Goal: Communication & Community: Answer question/provide support

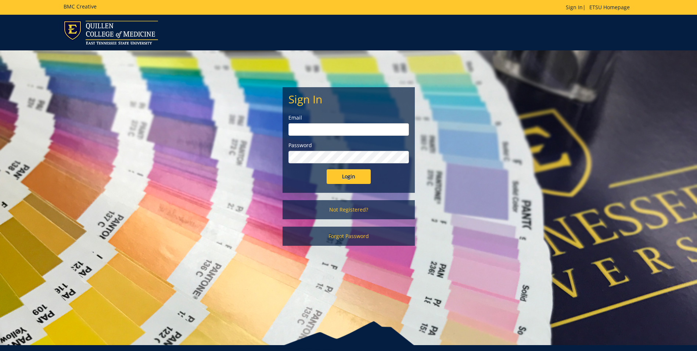
click at [313, 133] on input "email" at bounding box center [349, 129] width 121 height 12
type input "campbellmm@etsu.edu"
click at [327, 169] on input "Login" at bounding box center [349, 176] width 44 height 15
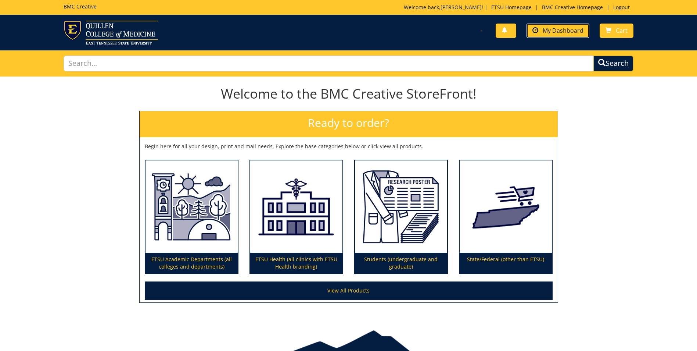
click at [575, 31] on span "My Dashboard" at bounding box center [563, 30] width 41 height 8
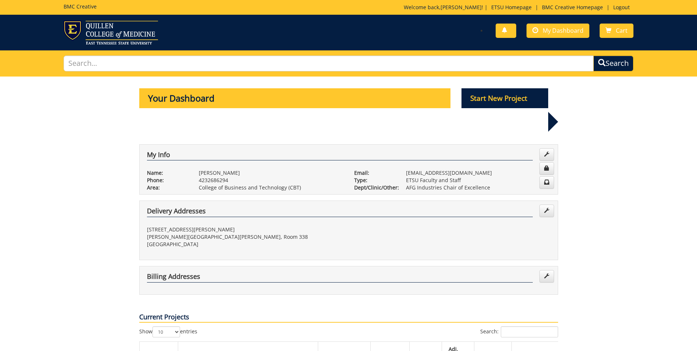
scroll to position [147, 0]
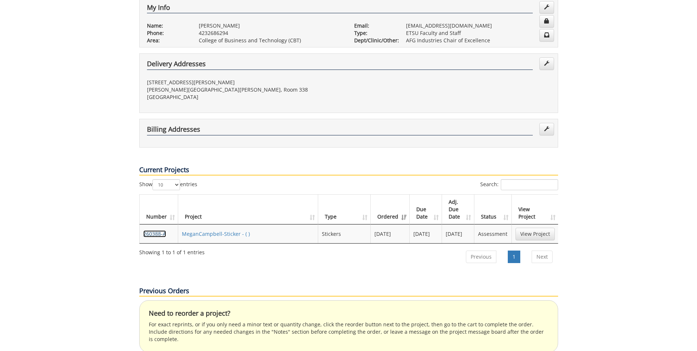
click at [161, 230] on link "260388-A" at bounding box center [154, 233] width 23 height 7
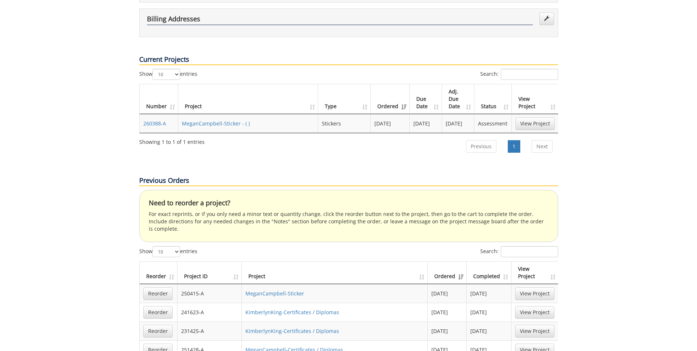
scroll to position [294, 0]
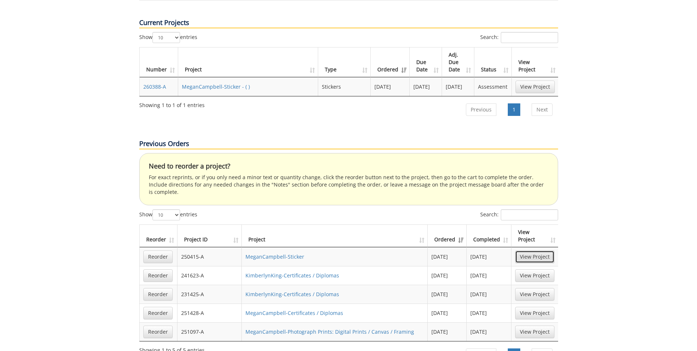
click at [537, 250] on link "View Project" at bounding box center [534, 256] width 39 height 12
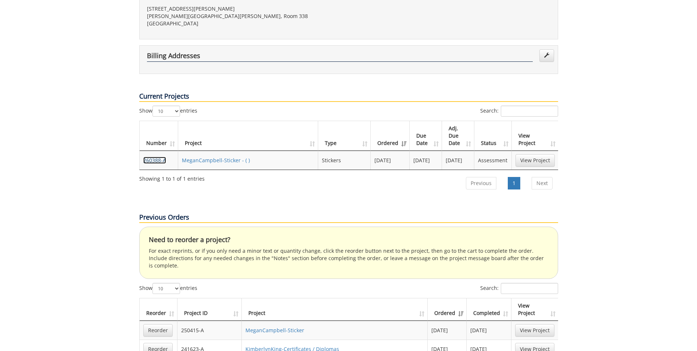
click at [157, 157] on link "260388-A" at bounding box center [154, 160] width 23 height 7
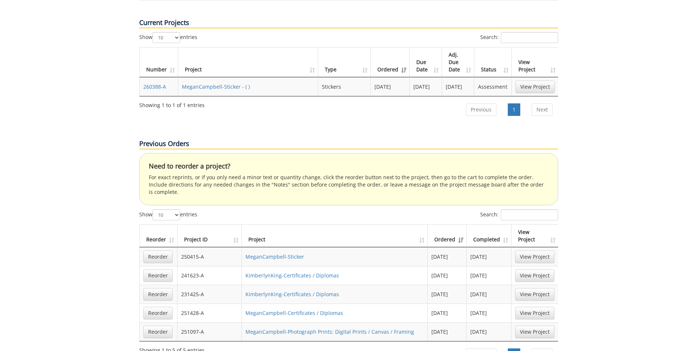
scroll to position [331, 0]
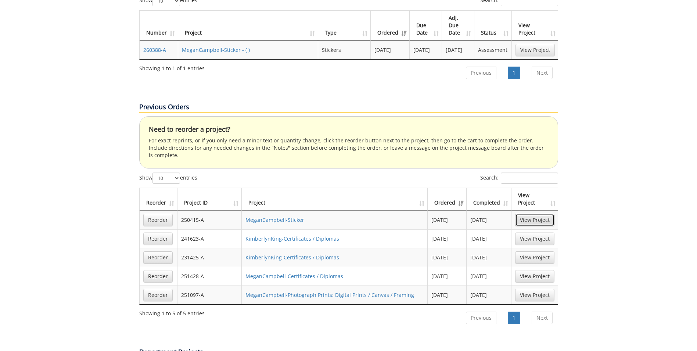
click at [539, 214] on link "View Project" at bounding box center [534, 220] width 39 height 12
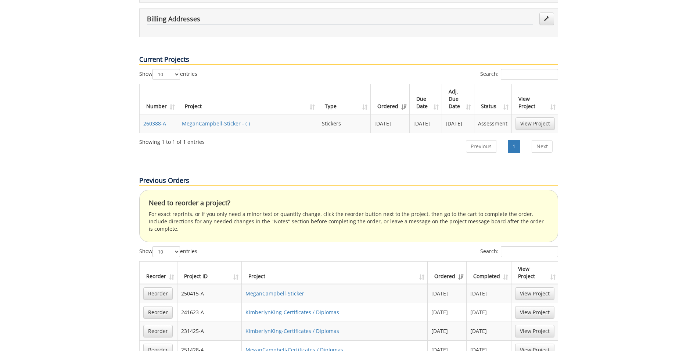
scroll to position [294, 0]
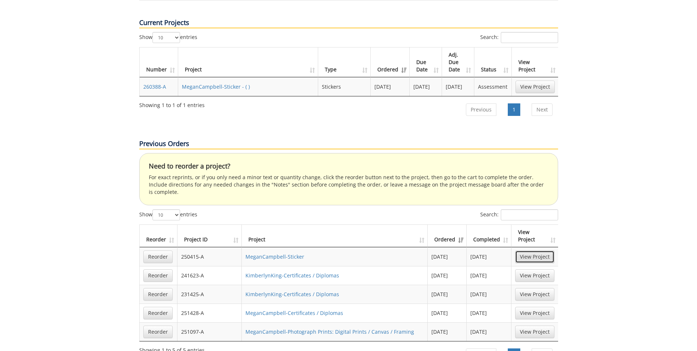
click at [531, 250] on link "View Project" at bounding box center [534, 256] width 39 height 12
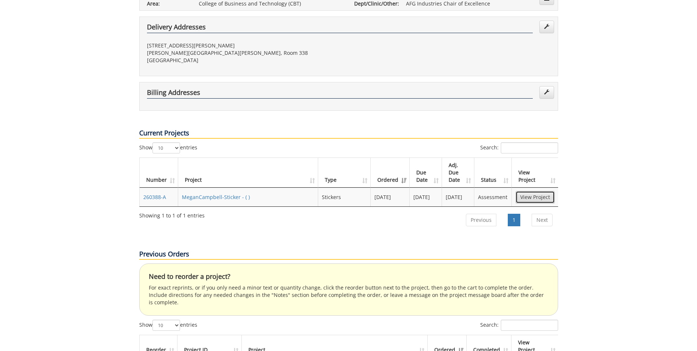
click at [530, 191] on link "View Project" at bounding box center [535, 197] width 39 height 12
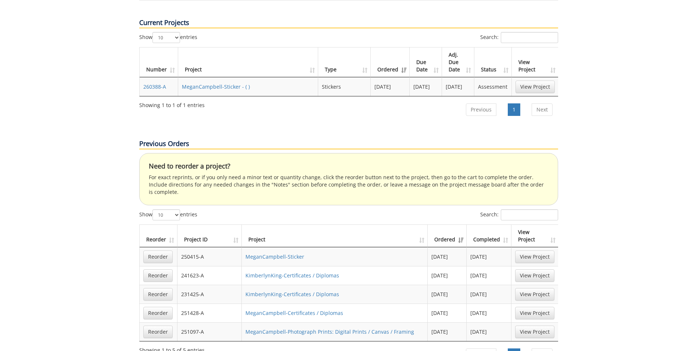
scroll to position [331, 0]
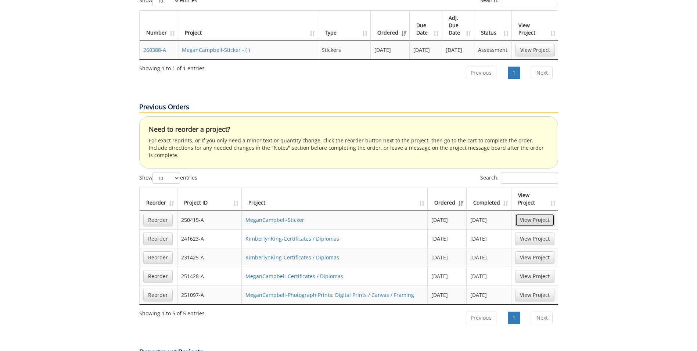
click at [543, 214] on link "View Project" at bounding box center [534, 220] width 39 height 12
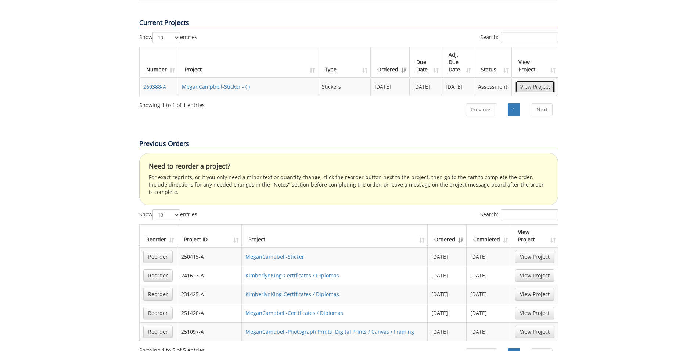
click at [532, 81] on link "View Project" at bounding box center [535, 87] width 39 height 12
click at [539, 250] on link "View Project" at bounding box center [534, 256] width 39 height 12
click at [527, 250] on link "View Project" at bounding box center [534, 256] width 39 height 12
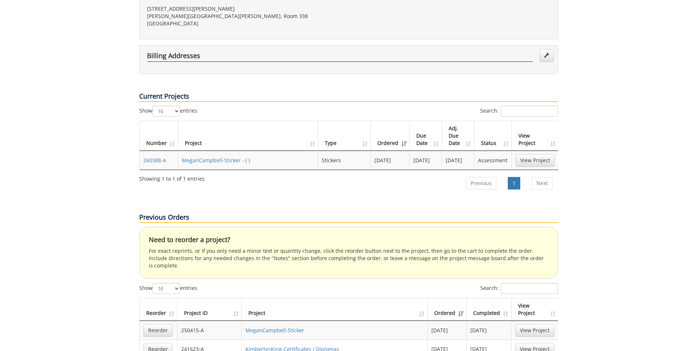
scroll to position [257, 0]
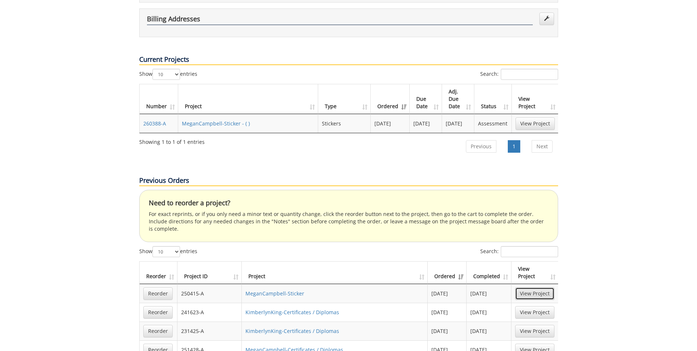
click at [537, 287] on link "View Project" at bounding box center [534, 293] width 39 height 12
click at [531, 117] on link "View Project" at bounding box center [535, 123] width 39 height 12
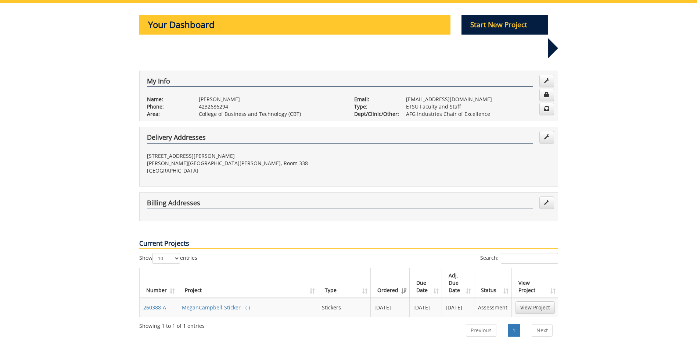
scroll to position [0, 0]
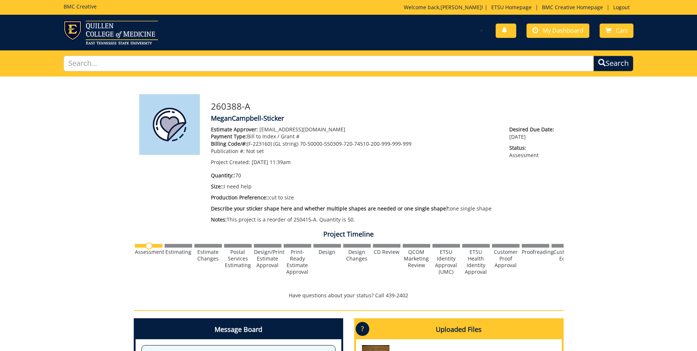
scroll to position [184, 0]
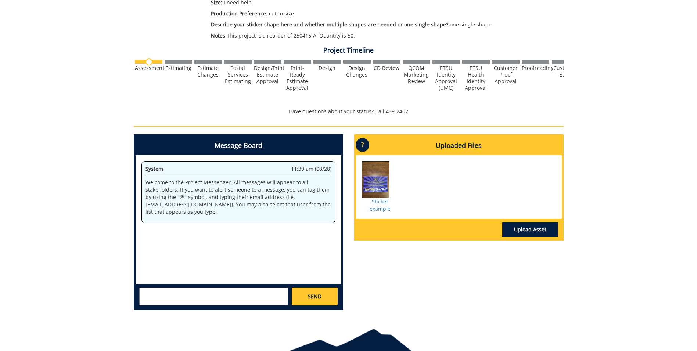
click at [250, 293] on textarea at bounding box center [213, 296] width 149 height 18
click at [379, 211] on link "Sticker example" at bounding box center [380, 205] width 21 height 14
click at [214, 297] on textarea "@[EMAIL_ADDRESS][DOMAIN_NAME]" at bounding box center [213, 296] width 149 height 18
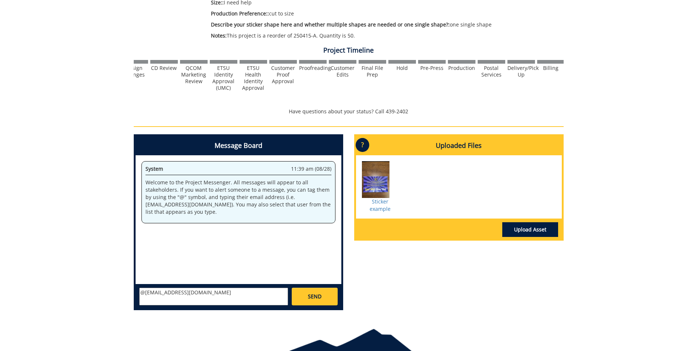
scroll to position [0, 0]
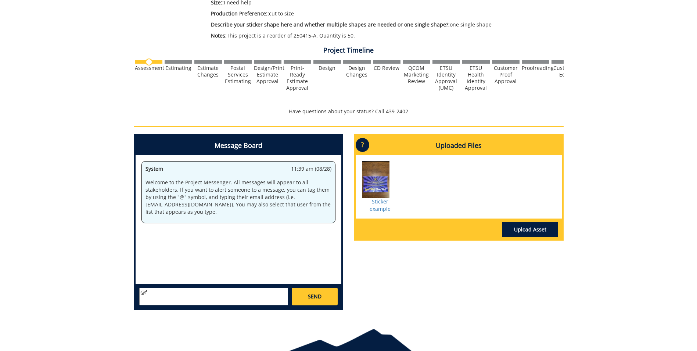
type textarea "@"
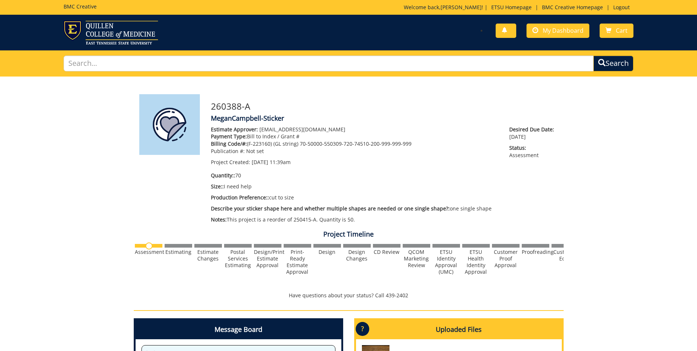
click at [583, 141] on div "260388-A MeganCampbell-Sticker Estimate Approver: benningtonl@mail.etsu.edu Pay…" at bounding box center [348, 288] width 697 height 424
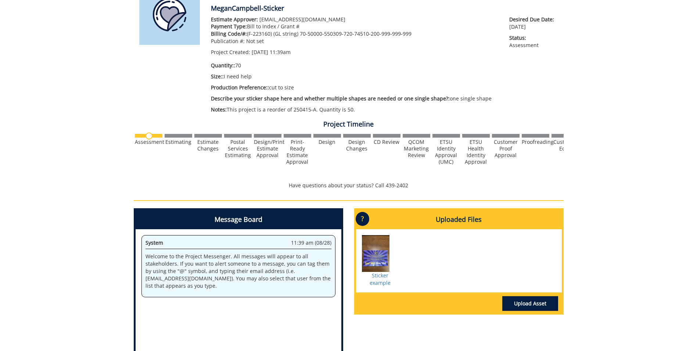
scroll to position [36, 0]
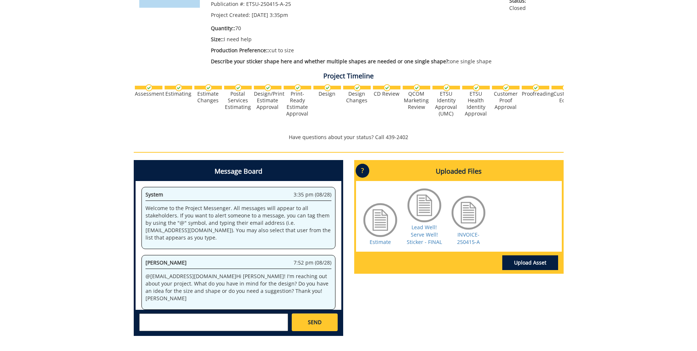
scroll to position [37, 0]
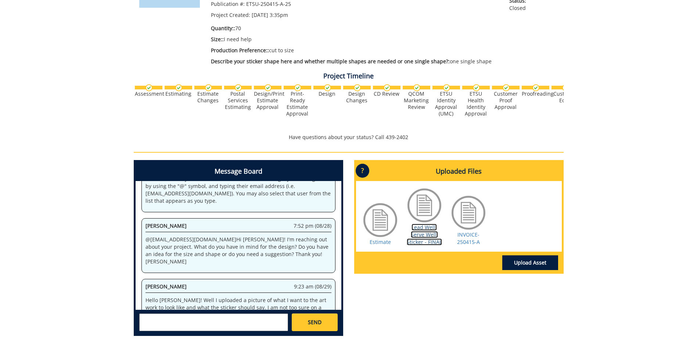
click at [428, 232] on link "Lead Well! Serve Well! Sticker - FINAL" at bounding box center [424, 235] width 35 height 22
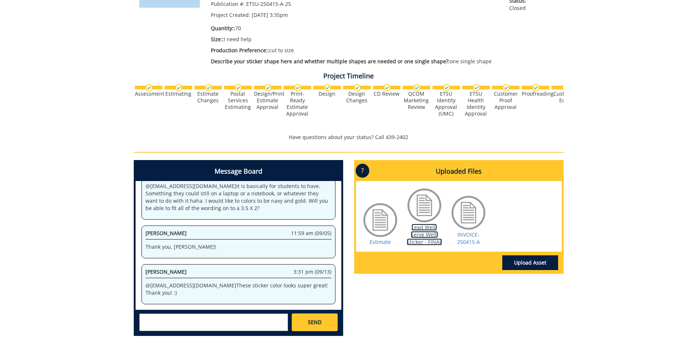
scroll to position [311, 0]
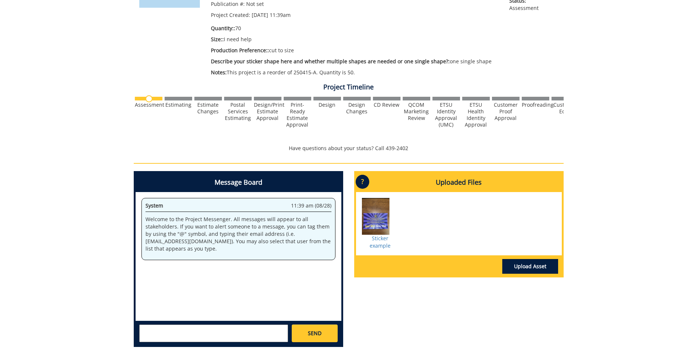
scroll to position [184, 0]
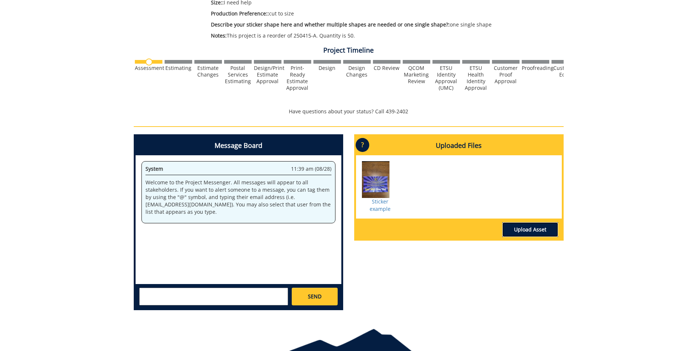
click at [529, 227] on link "Upload Asset" at bounding box center [531, 229] width 56 height 15
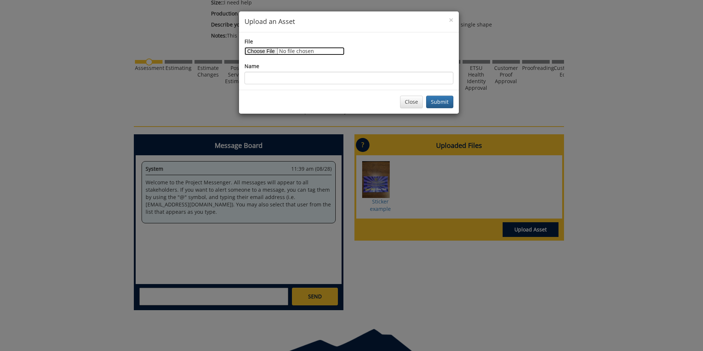
click at [254, 50] on input "File" at bounding box center [294, 51] width 100 height 8
type input "C:\fakepath\lead well serve well sticker - final-66fd98d9c357d1.87300070.pdf"
click at [441, 104] on button "Submit" at bounding box center [439, 102] width 27 height 12
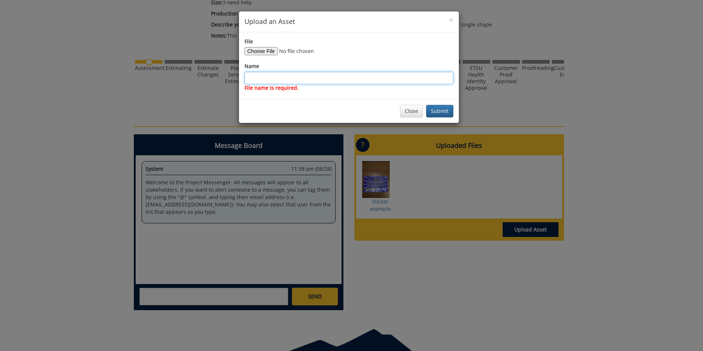
click at [292, 79] on input "Name" at bounding box center [348, 78] width 209 height 12
type input "Sticker example"
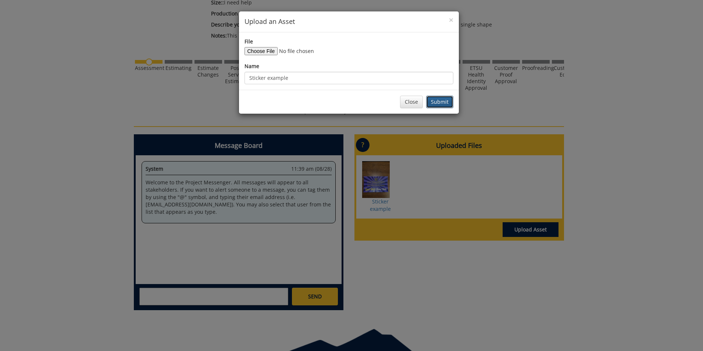
click at [442, 103] on button "Submit" at bounding box center [439, 102] width 27 height 12
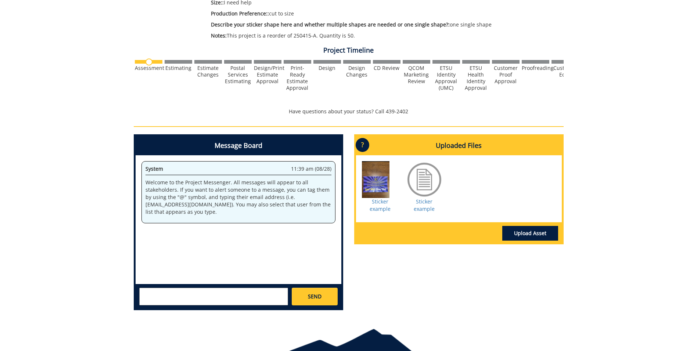
drag, startPoint x: 379, startPoint y: 200, endPoint x: 436, endPoint y: 182, distance: 60.0
click at [436, 182] on div at bounding box center [424, 179] width 37 height 37
click at [428, 203] on link "Sticker example" at bounding box center [424, 205] width 21 height 14
click at [427, 188] on div at bounding box center [424, 179] width 37 height 37
click at [427, 204] on link "Sticker example" at bounding box center [424, 205] width 21 height 14
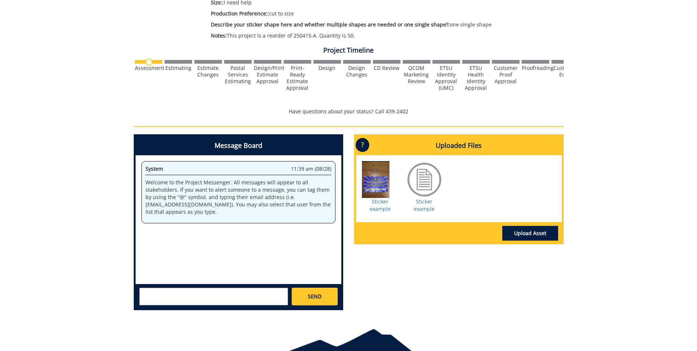
drag, startPoint x: 425, startPoint y: 203, endPoint x: 421, endPoint y: 186, distance: 17.8
click at [421, 186] on div at bounding box center [424, 179] width 37 height 37
drag, startPoint x: 421, startPoint y: 186, endPoint x: 618, endPoint y: 33, distance: 249.2
click at [618, 33] on div "260388-A MeganCampbell-Sticker Estimate Approver: benningtonl@mail.etsu.edu Pay…" at bounding box center [348, 105] width 697 height 424
drag, startPoint x: 422, startPoint y: 204, endPoint x: 414, endPoint y: 268, distance: 64.5
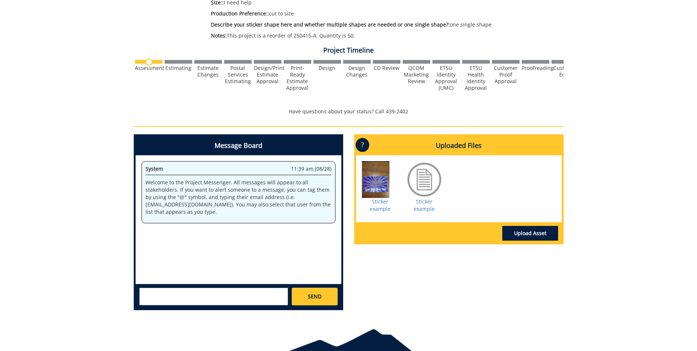
click at [414, 268] on div "Message Board System 11:39 am (08/28) Welcome to the Project Messenger. All mes…" at bounding box center [348, 225] width 441 height 182
click at [428, 203] on link "Sticker example" at bounding box center [424, 205] width 21 height 14
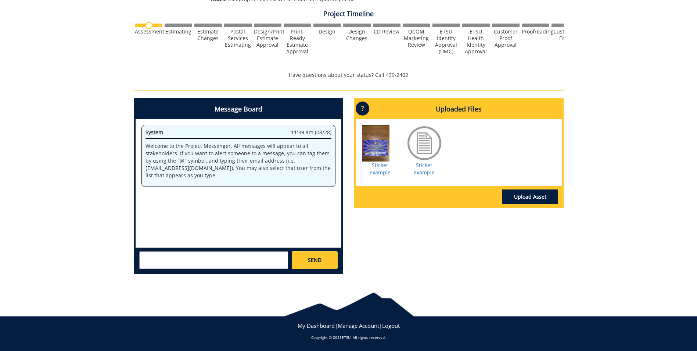
drag, startPoint x: 430, startPoint y: 171, endPoint x: 397, endPoint y: 232, distance: 69.6
click at [397, 232] on div "Message Board System 11:39 am (08/28) Welcome to the Project Messenger. All mes…" at bounding box center [348, 189] width 441 height 182
click at [364, 111] on p "?" at bounding box center [363, 108] width 14 height 14
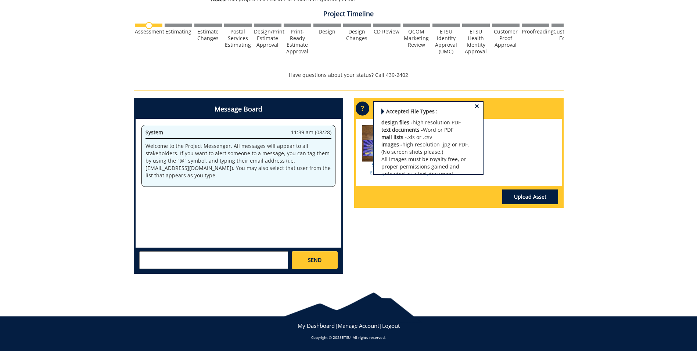
scroll to position [38, 0]
click at [464, 202] on div at bounding box center [459, 196] width 199 height 15
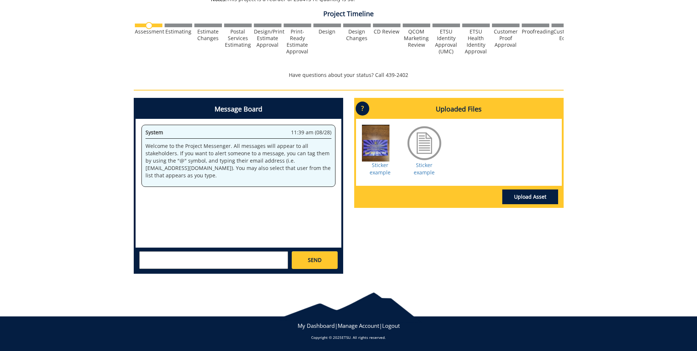
drag, startPoint x: 426, startPoint y: 165, endPoint x: 481, endPoint y: 124, distance: 68.3
click at [481, 124] on div "Sticker example Sticker example" at bounding box center [459, 152] width 206 height 67
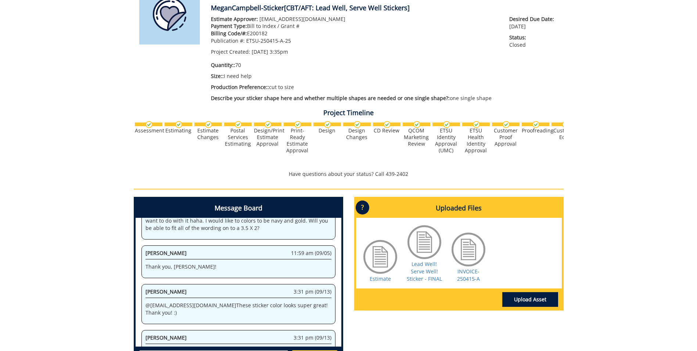
scroll to position [147, 0]
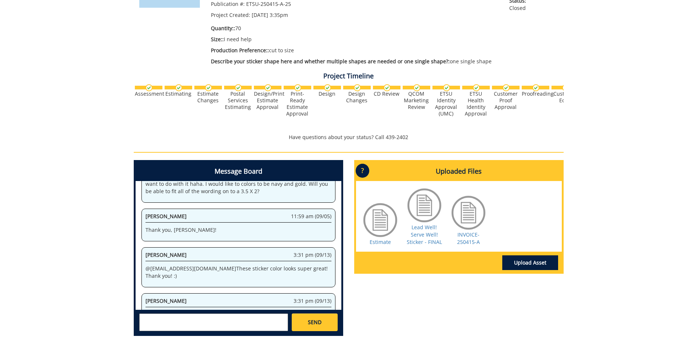
drag, startPoint x: 428, startPoint y: 229, endPoint x: 547, endPoint y: 303, distance: 140.1
click at [547, 303] on div "Message Board System 3:35 pm (08/28) Welcome to the Project Messenger. All mess…" at bounding box center [348, 251] width 441 height 182
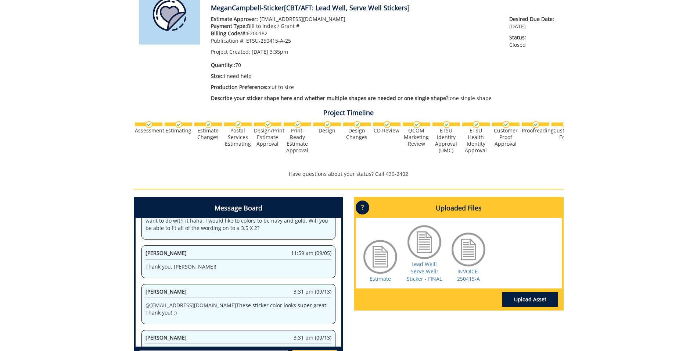
scroll to position [184, 0]
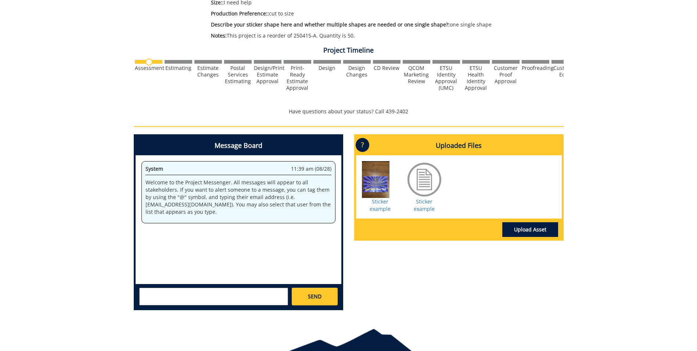
scroll to position [220, 0]
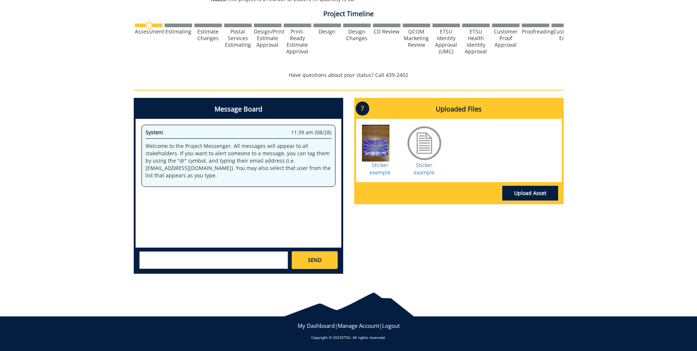
click at [228, 260] on textarea at bounding box center [213, 260] width 149 height 18
type textarea "@[EMAIL_ADDRESS][DOMAIN_NAME] Hello [PERSON_NAME]. In the old order, 250415-A, …"
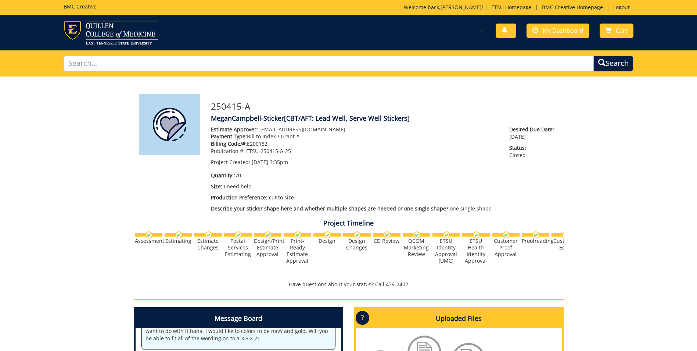
scroll to position [184, 0]
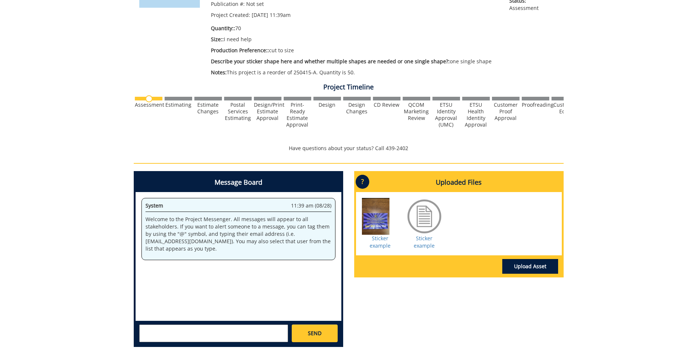
scroll to position [220, 0]
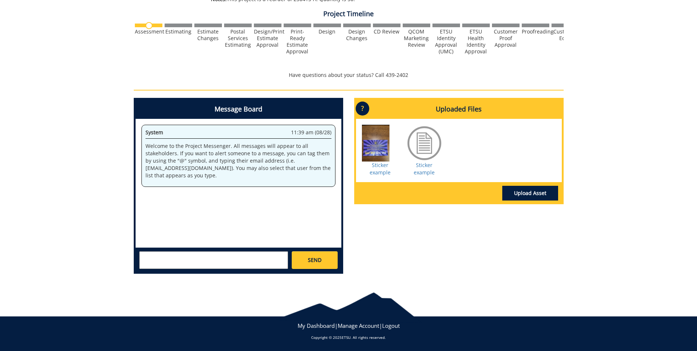
click at [248, 254] on textarea at bounding box center [213, 260] width 149 height 18
click at [201, 265] on textarea "@fair@mail.etsu.edu Hello, Jill. In the old order, 250415-A, there a document t…" at bounding box center [213, 260] width 149 height 18
click at [257, 262] on textarea "@fair@mail.etsu.edu Hello, Jill. In the old order, 250415-A, there a document t…" at bounding box center [213, 260] width 149 height 18
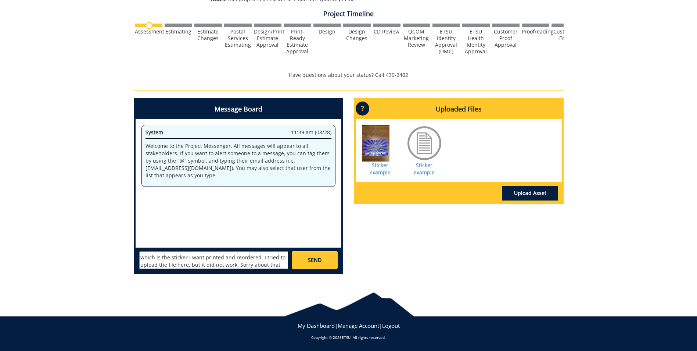
type textarea "@[EMAIL_ADDRESS][DOMAIN_NAME] Hello, [PERSON_NAME]. In the old order, 250415-A,…"
click at [320, 250] on div "Christopher Talbert ctalbert@stellarstudios.com Steve Schultz sschultz@stellars…" at bounding box center [239, 259] width 206 height 24
click at [322, 263] on link "SEND" at bounding box center [315, 260] width 46 height 18
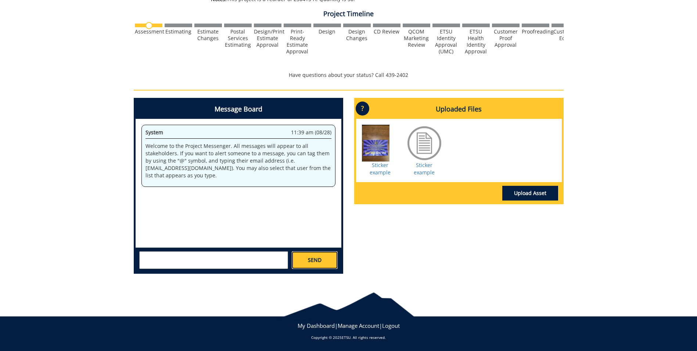
scroll to position [0, 0]
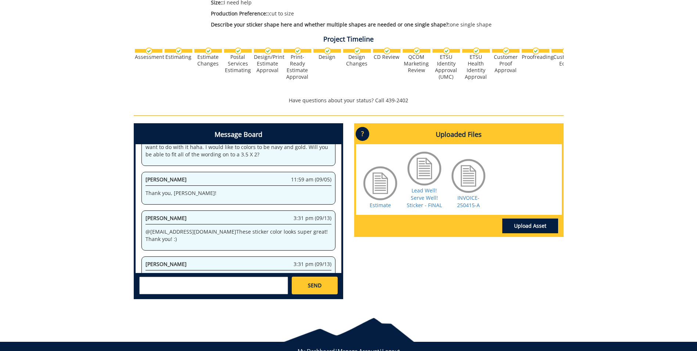
scroll to position [127, 0]
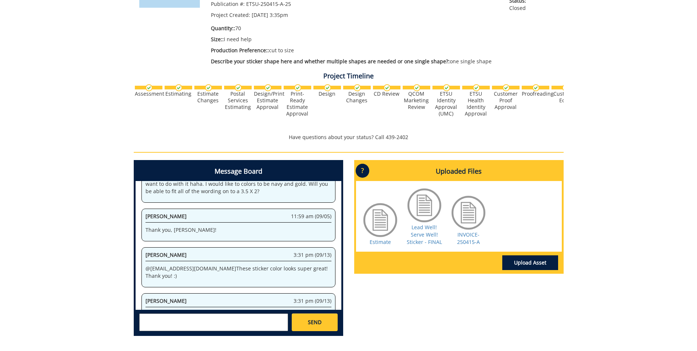
scroll to position [209, 0]
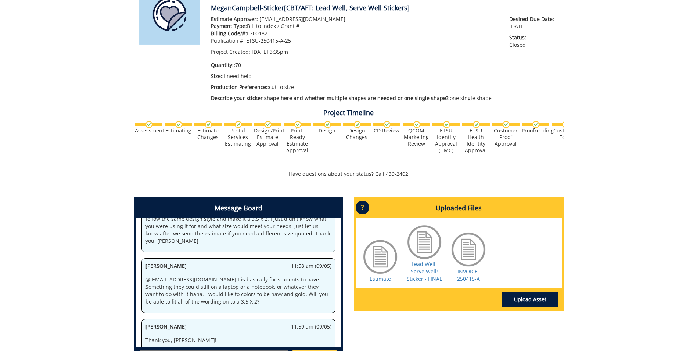
scroll to position [311, 0]
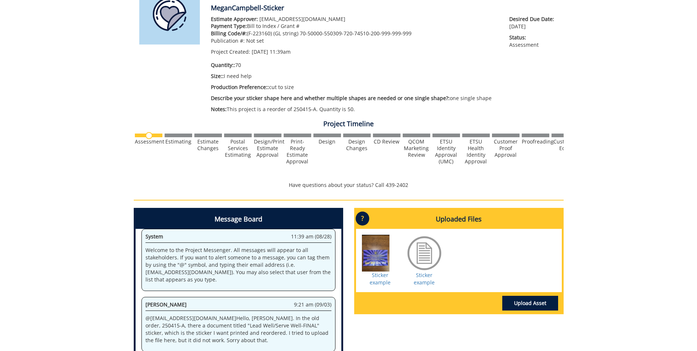
scroll to position [220, 0]
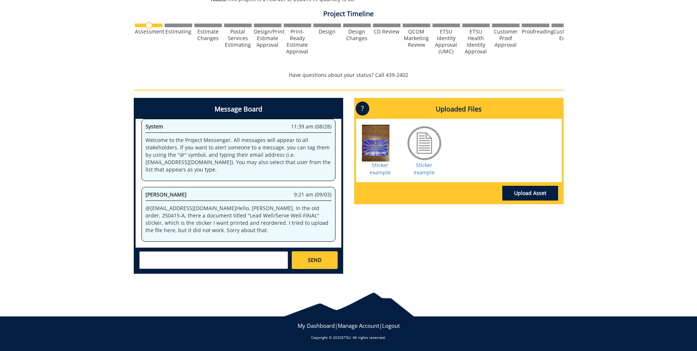
drag, startPoint x: 245, startPoint y: 267, endPoint x: 253, endPoint y: 262, distance: 9.4
click at [246, 267] on textarea at bounding box center [213, 260] width 149 height 18
click at [232, 257] on textarea "@[EMAIL_ADDRESS][DOMAIN_NAME] Also, I would like to be 3.5 X 2 again, please." at bounding box center [213, 260] width 149 height 18
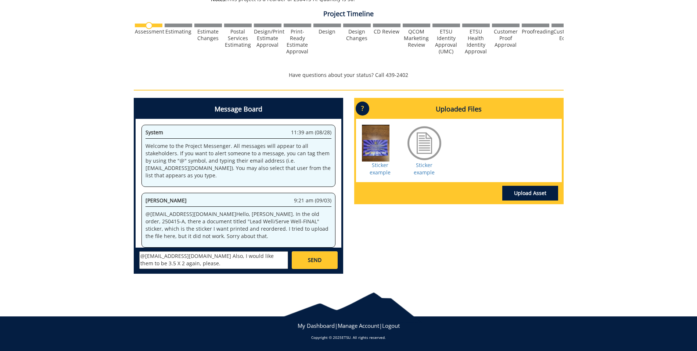
scroll to position [6, 0]
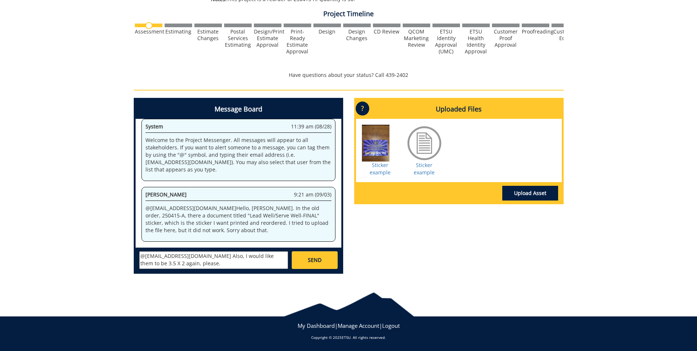
type textarea "@[EMAIL_ADDRESS][DOMAIN_NAME] Also, I would like them to be 3.5 X 2 again, plea…"
click at [323, 254] on link "SEND" at bounding box center [315, 260] width 46 height 18
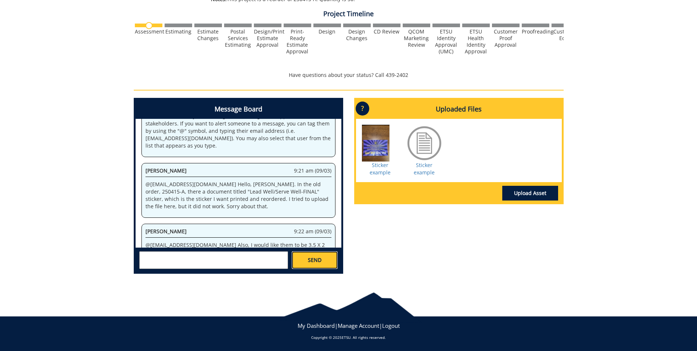
scroll to position [0, 0]
